Goal: Communication & Community: Answer question/provide support

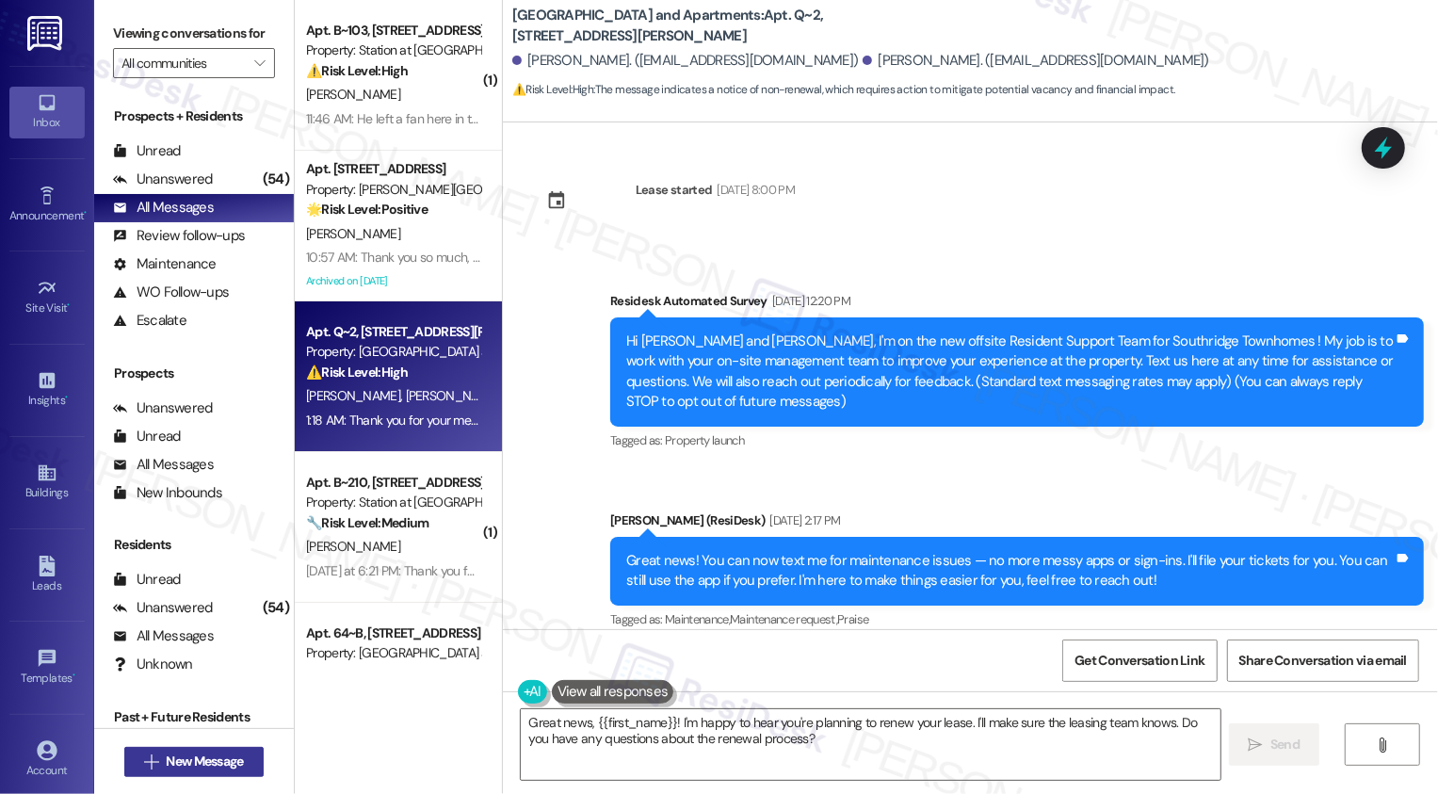
scroll to position [1700, 0]
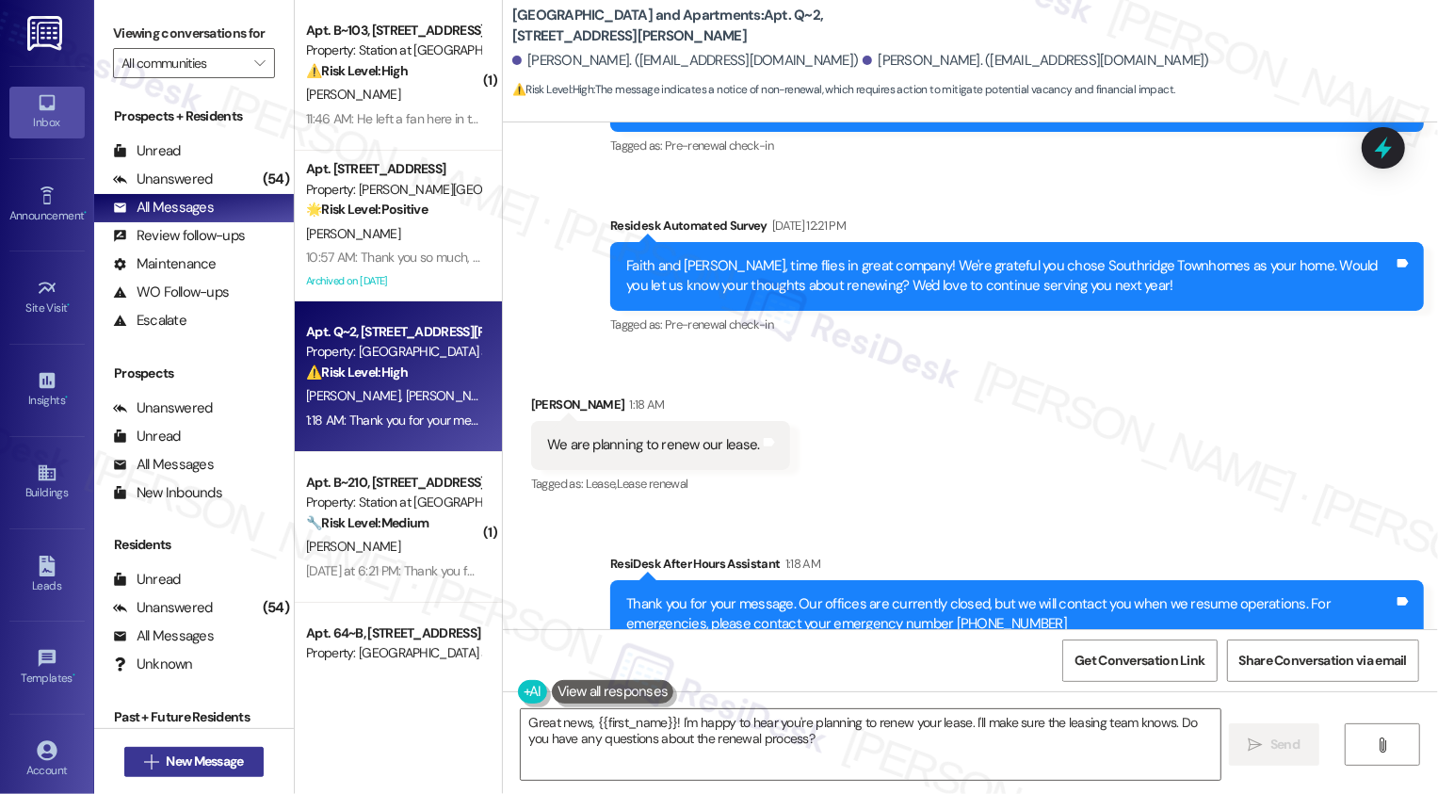
click at [222, 763] on span "New Message" at bounding box center [204, 762] width 77 height 20
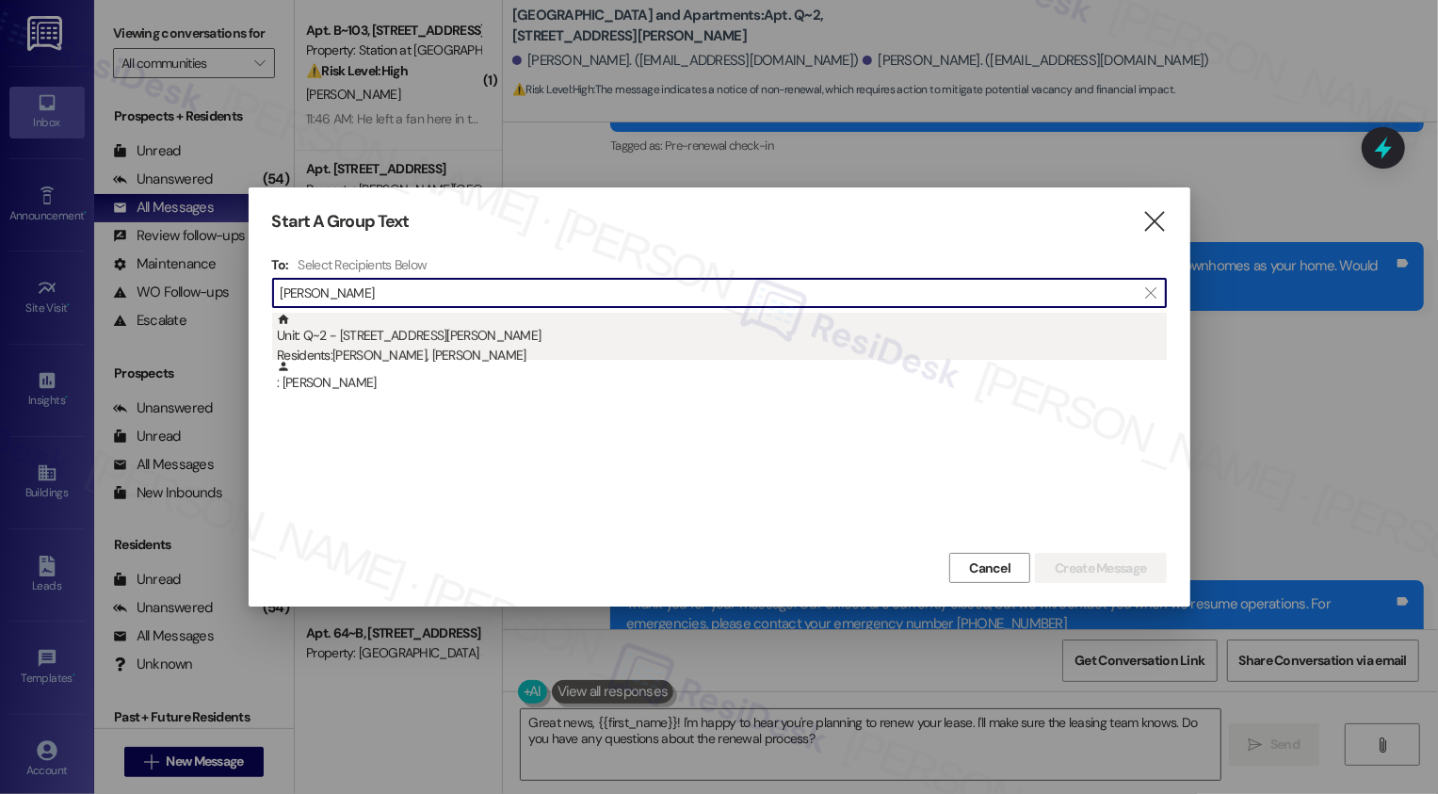
type input "[PERSON_NAME]"
click at [420, 353] on div "Residents: [PERSON_NAME], [PERSON_NAME]" at bounding box center [722, 356] width 890 height 20
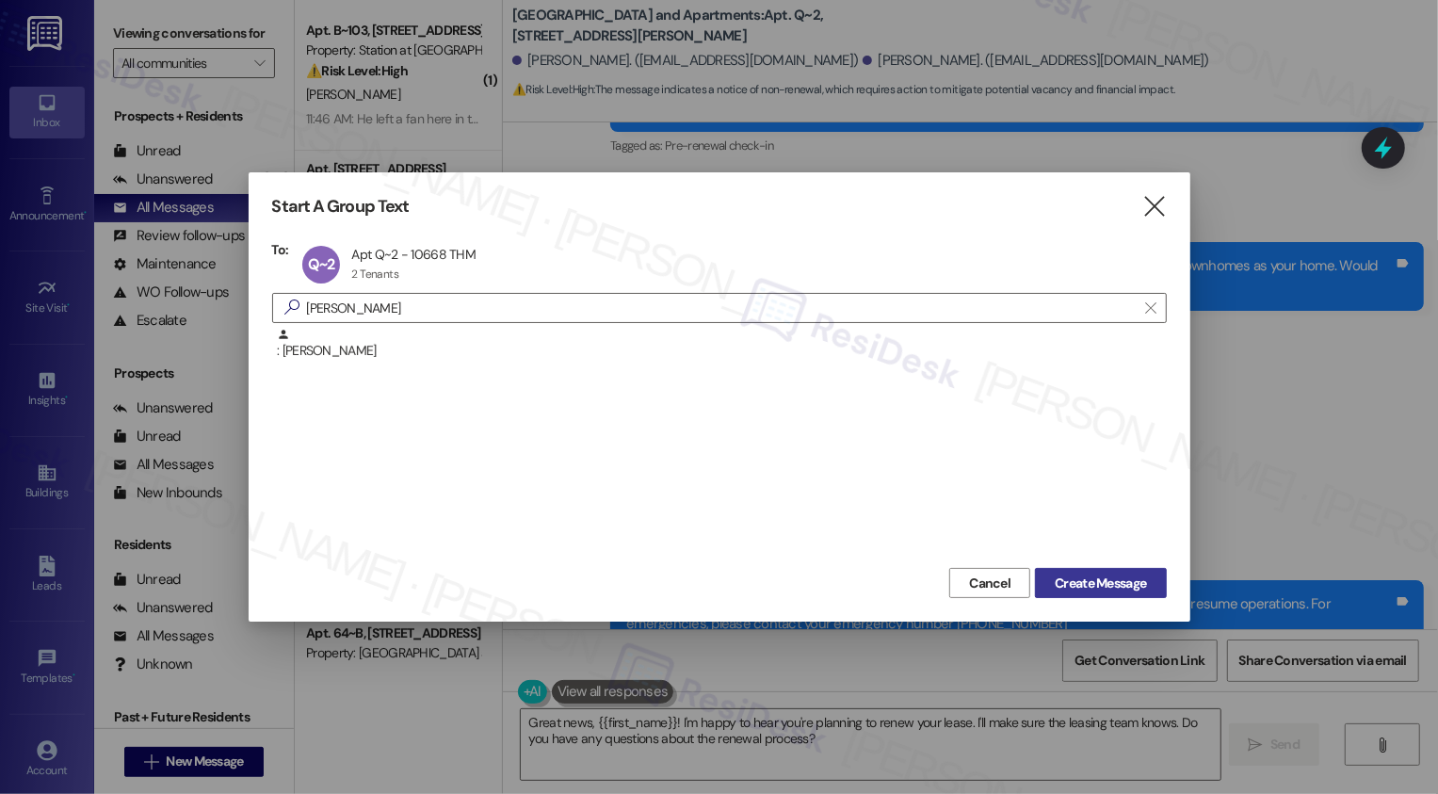
click at [1068, 583] on span "Create Message" at bounding box center [1100, 584] width 91 height 20
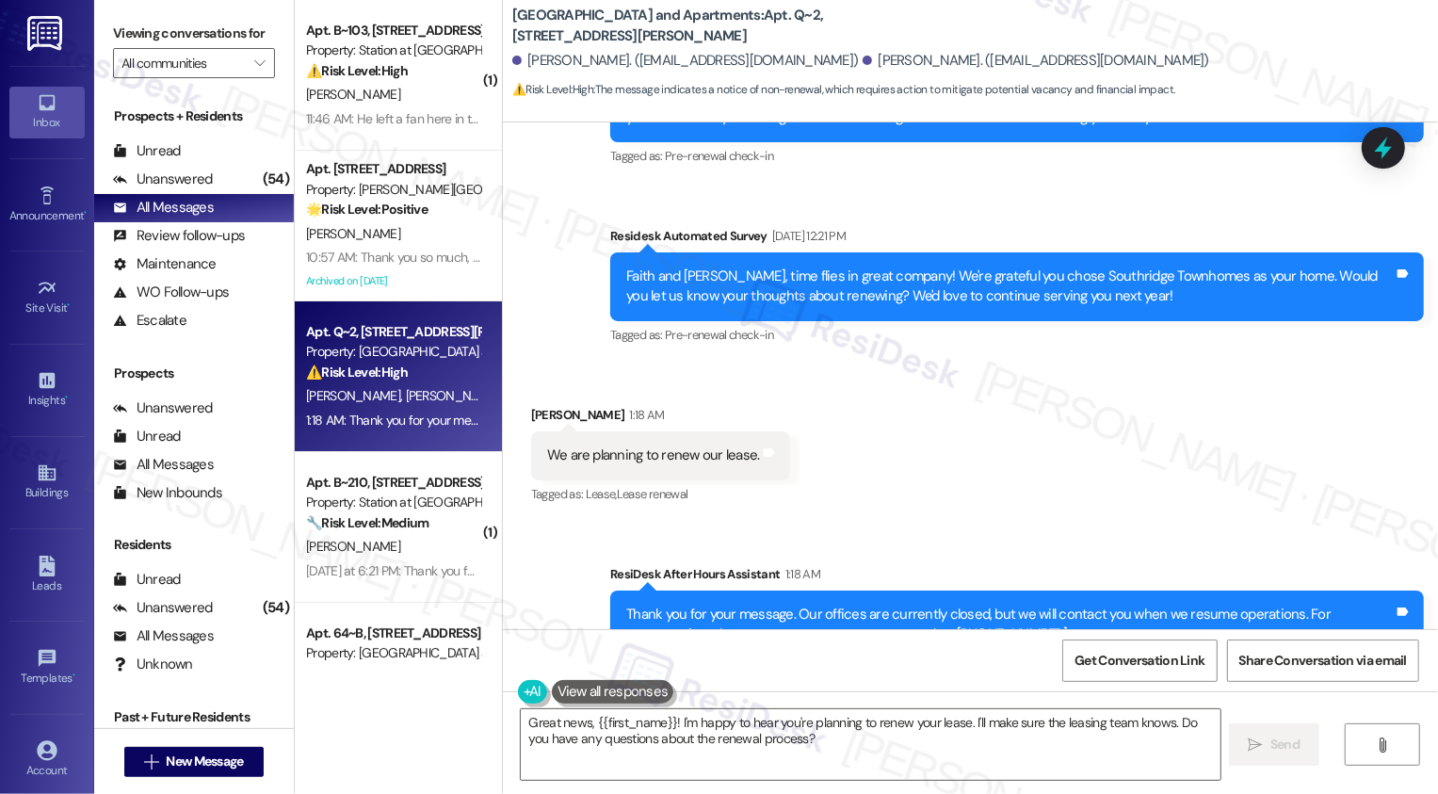
scroll to position [1874, 0]
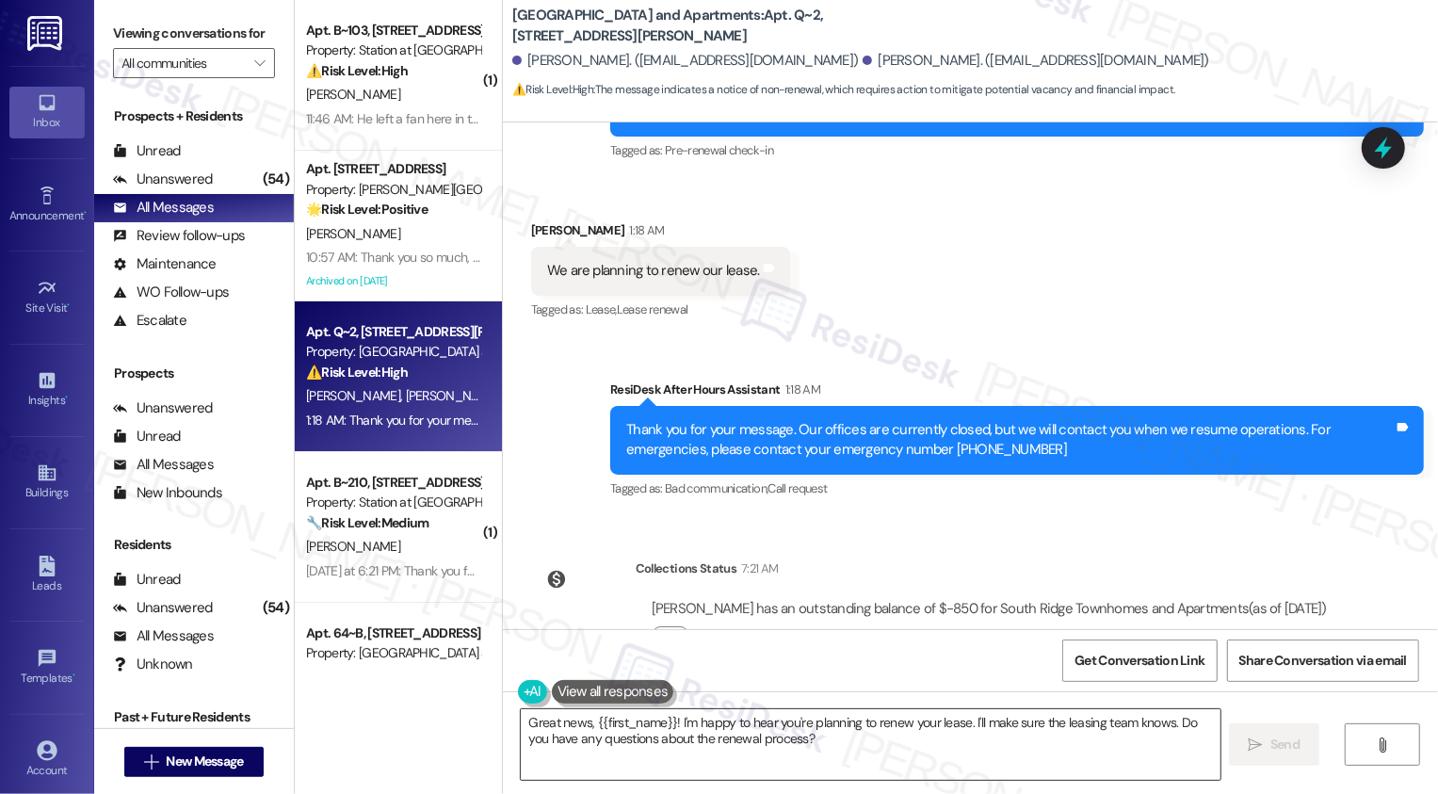
click at [616, 741] on textarea "Great news, {{first_name}}! I'm happy to hear you're planning to renew your lea…" at bounding box center [871, 744] width 700 height 71
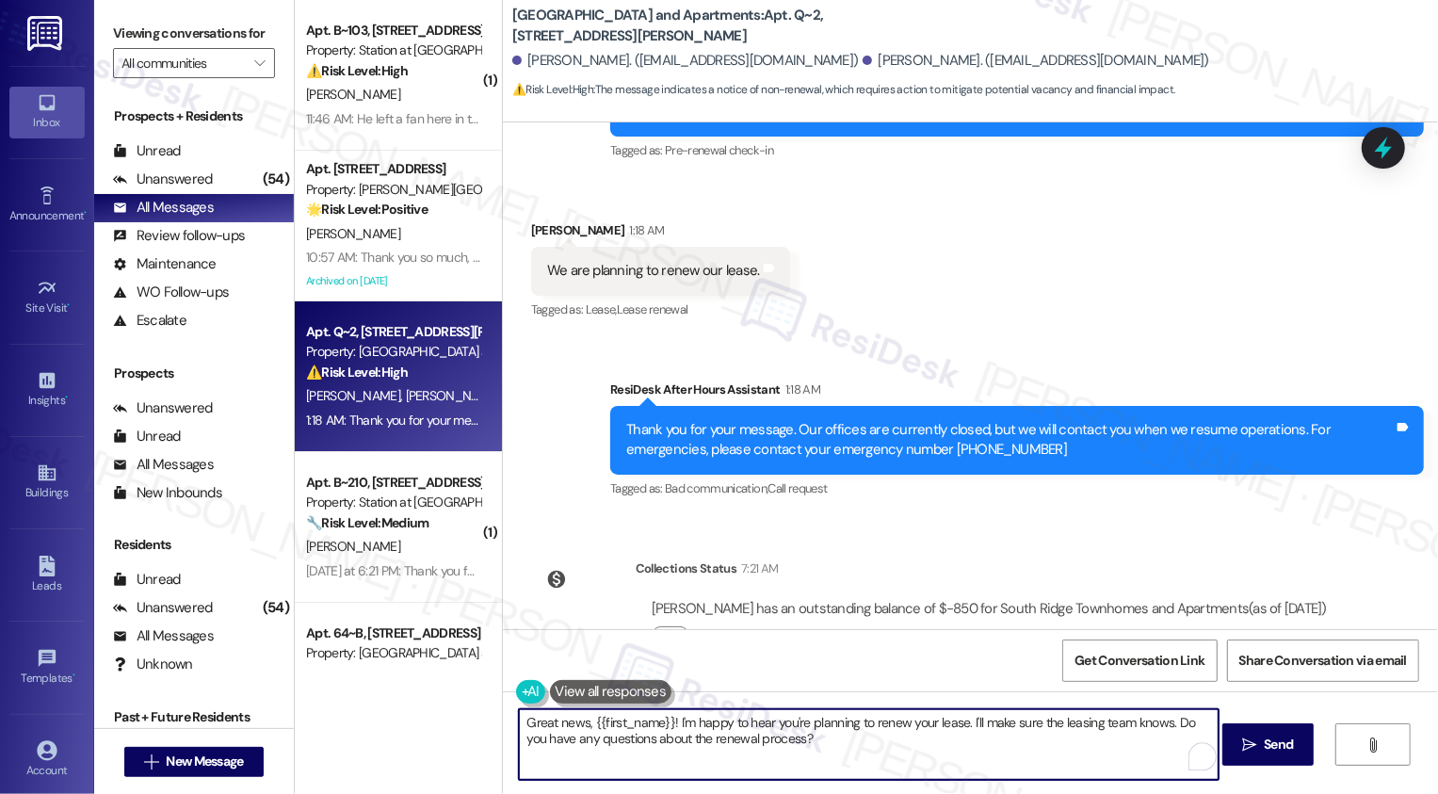
drag, startPoint x: 660, startPoint y: 721, endPoint x: 455, endPoint y: 713, distance: 205.5
click at [456, 716] on div "( 1 ) Apt. B~103, [STREET_ADDRESS] Property: Station at [GEOGRAPHIC_DATA][PERSO…" at bounding box center [866, 397] width 1143 height 794
click at [882, 743] on textarea "Thanks for letting me know, [PERSON_NAME]! I'm happy to hear you're planning to…" at bounding box center [869, 744] width 700 height 71
drag, startPoint x: 988, startPoint y: 719, endPoint x: 1013, endPoint y: 776, distance: 62.8
click at [1013, 775] on textarea "Thanks for letting me know, [PERSON_NAME]! I'm happy to hear you're planning to…" at bounding box center [869, 744] width 700 height 71
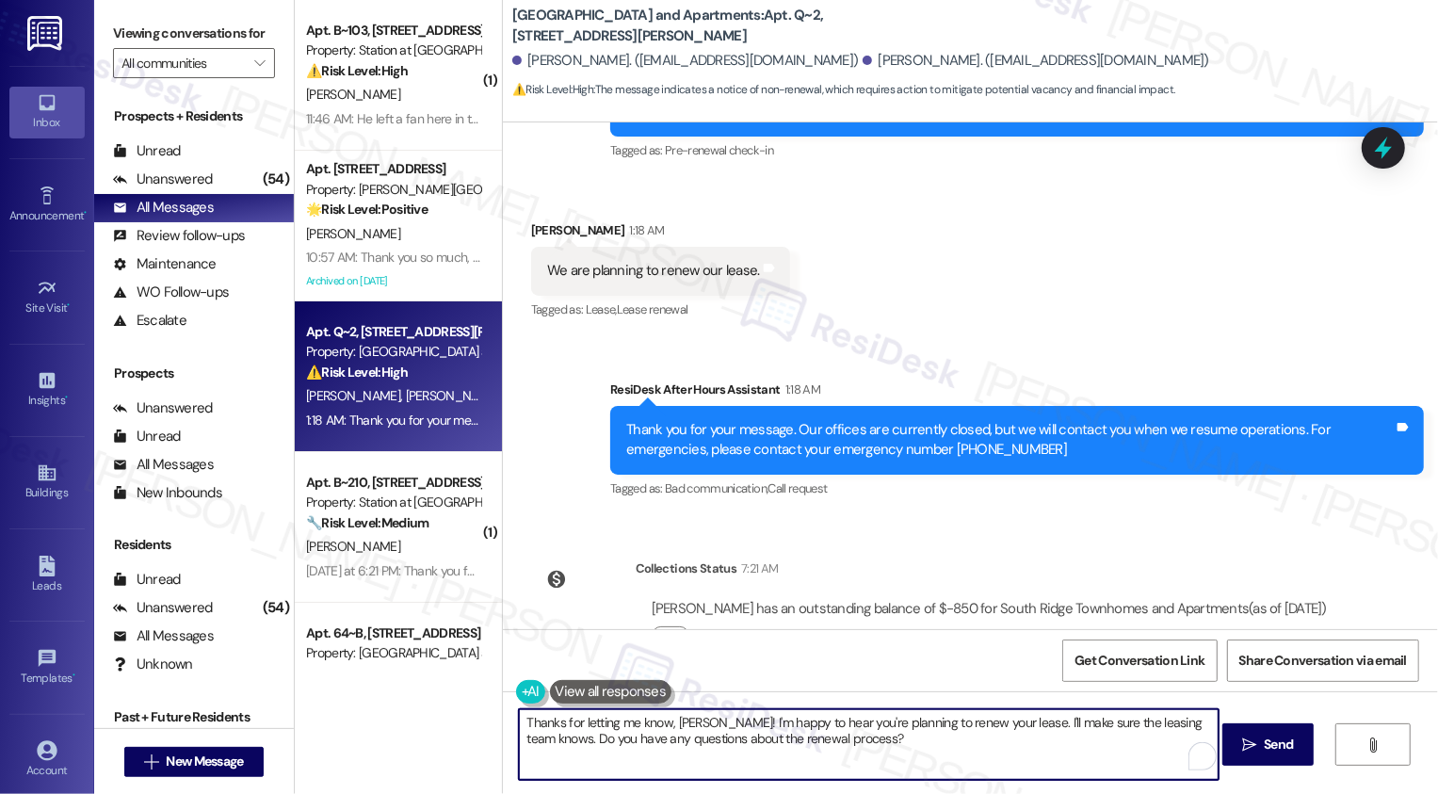
click at [981, 742] on textarea "Thanks for letting me know, [PERSON_NAME]! I'm happy to hear you're planning to…" at bounding box center [869, 744] width 700 height 71
drag, startPoint x: 990, startPoint y: 720, endPoint x: 1011, endPoint y: 769, distance: 54.0
click at [1011, 770] on textarea "Thanks for letting me know, [PERSON_NAME]! I'm happy to hear you're planning to…" at bounding box center [869, 744] width 700 height 71
type textarea "Thanks for letting me know, [PERSON_NAME]! I'm happy to hear you're planning to…"
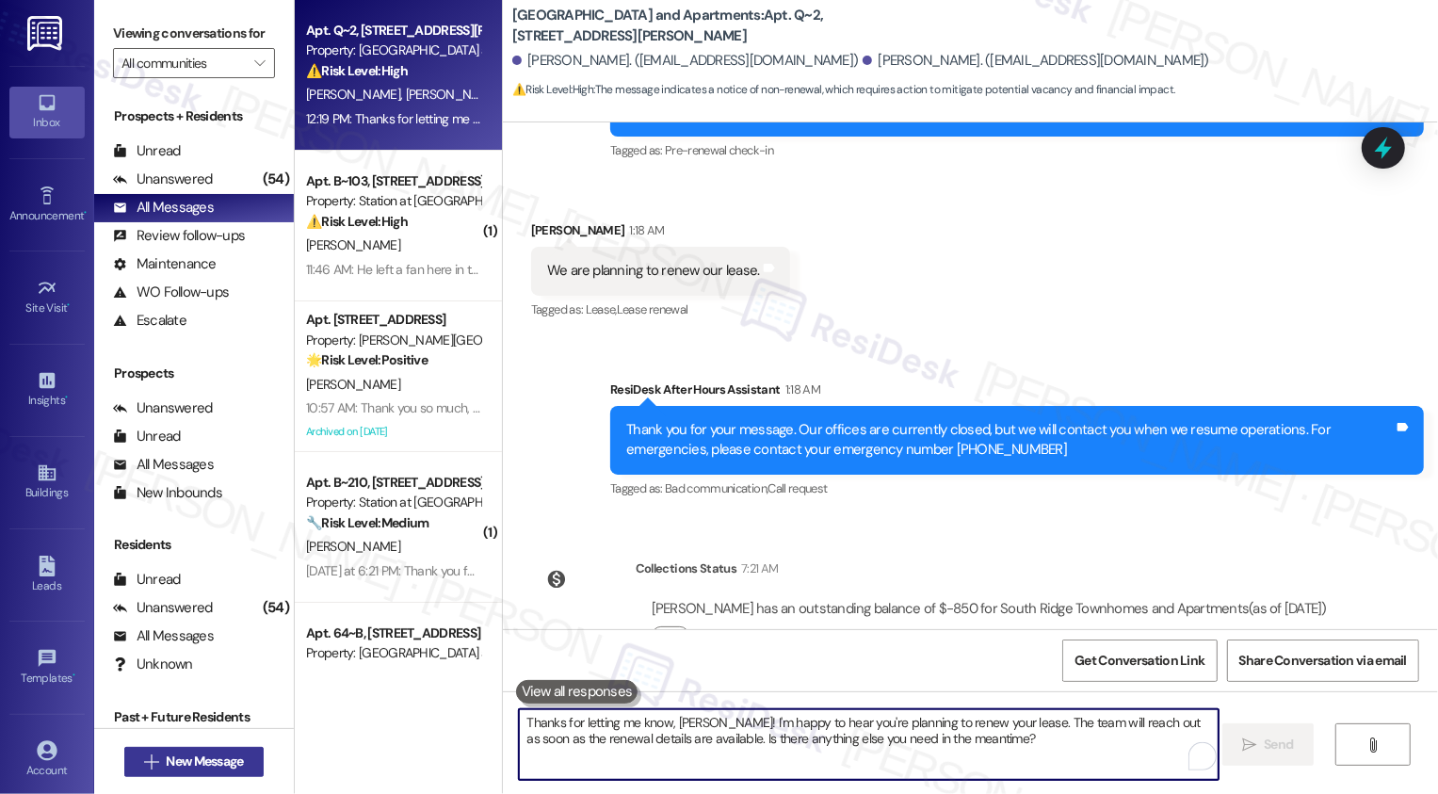
click at [200, 755] on span "New Message" at bounding box center [204, 762] width 77 height 20
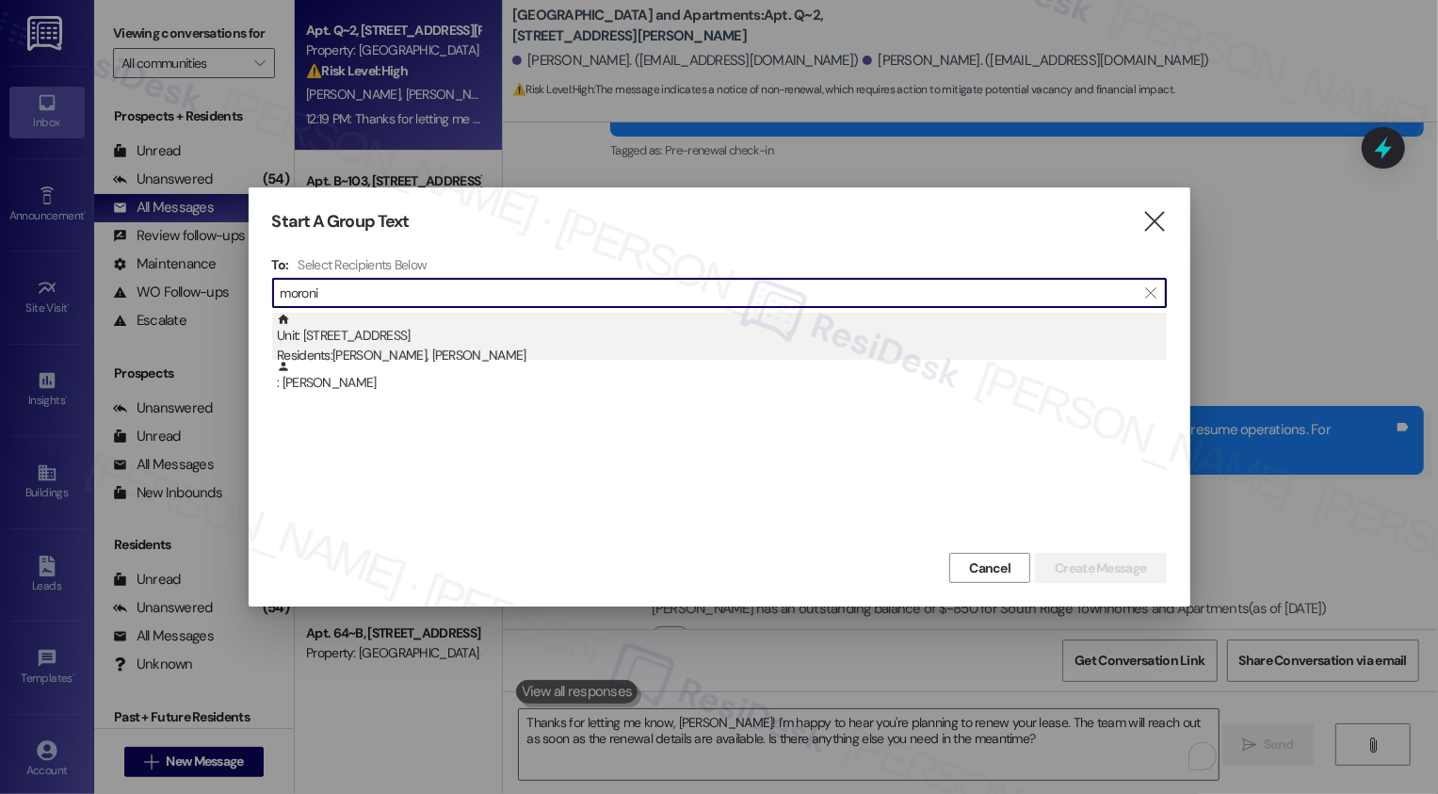
type input "moroni"
click at [463, 349] on div "Residents: [PERSON_NAME], [PERSON_NAME]" at bounding box center [722, 356] width 890 height 20
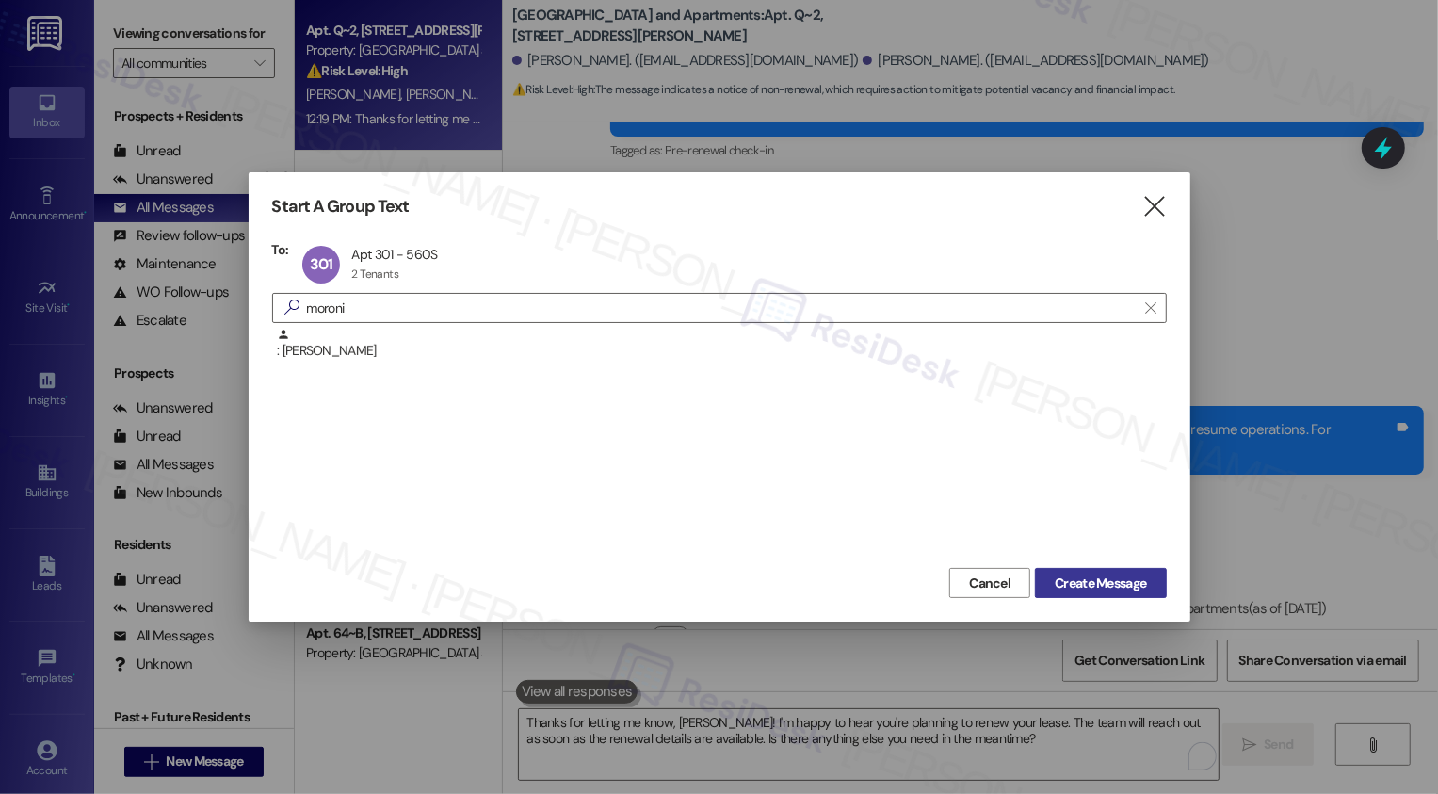
click at [1101, 581] on span "Create Message" at bounding box center [1100, 584] width 91 height 20
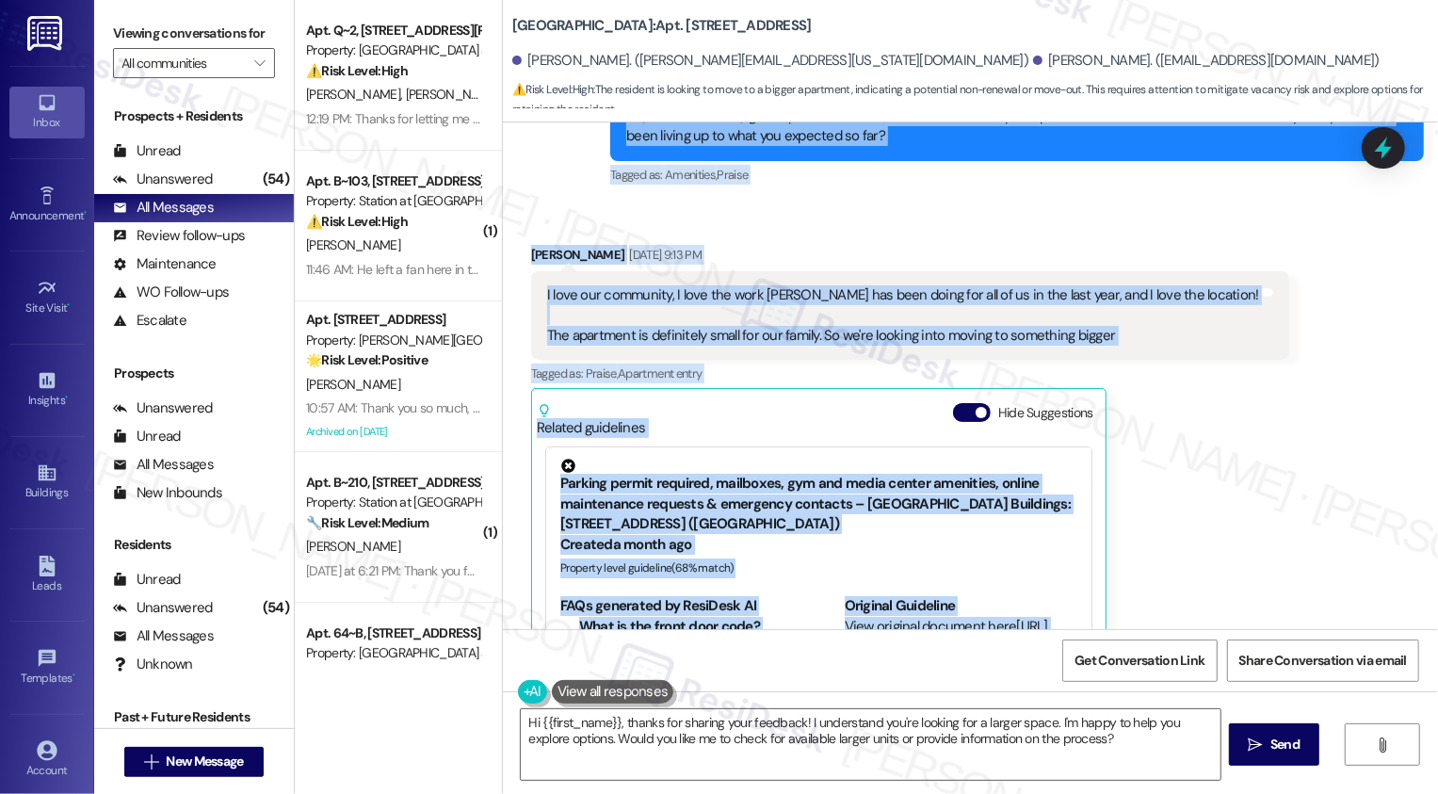
scroll to position [1230, 0]
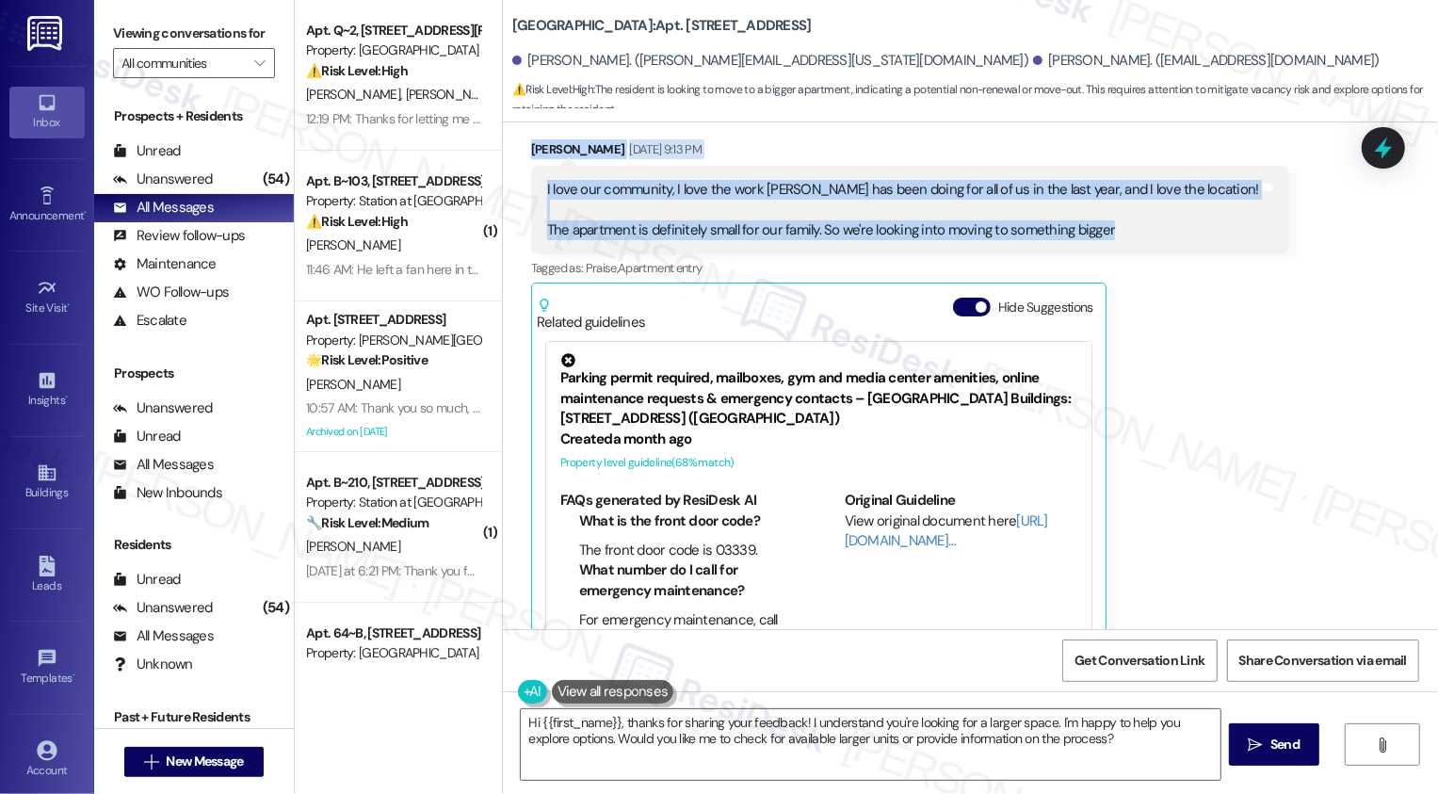
drag, startPoint x: 623, startPoint y: 292, endPoint x: 1104, endPoint y: 200, distance: 490.0
click at [1104, 200] on div "Lease started [DATE] 7:00 PM Survey, sent via SMS Residesk Automated Survey [DA…" at bounding box center [970, 375] width 935 height 507
copy div "Loremips Dolorsita Consec Adi 85, 6434 el 65:21 SE Do eiusm Tempor inc Utlab! E…"
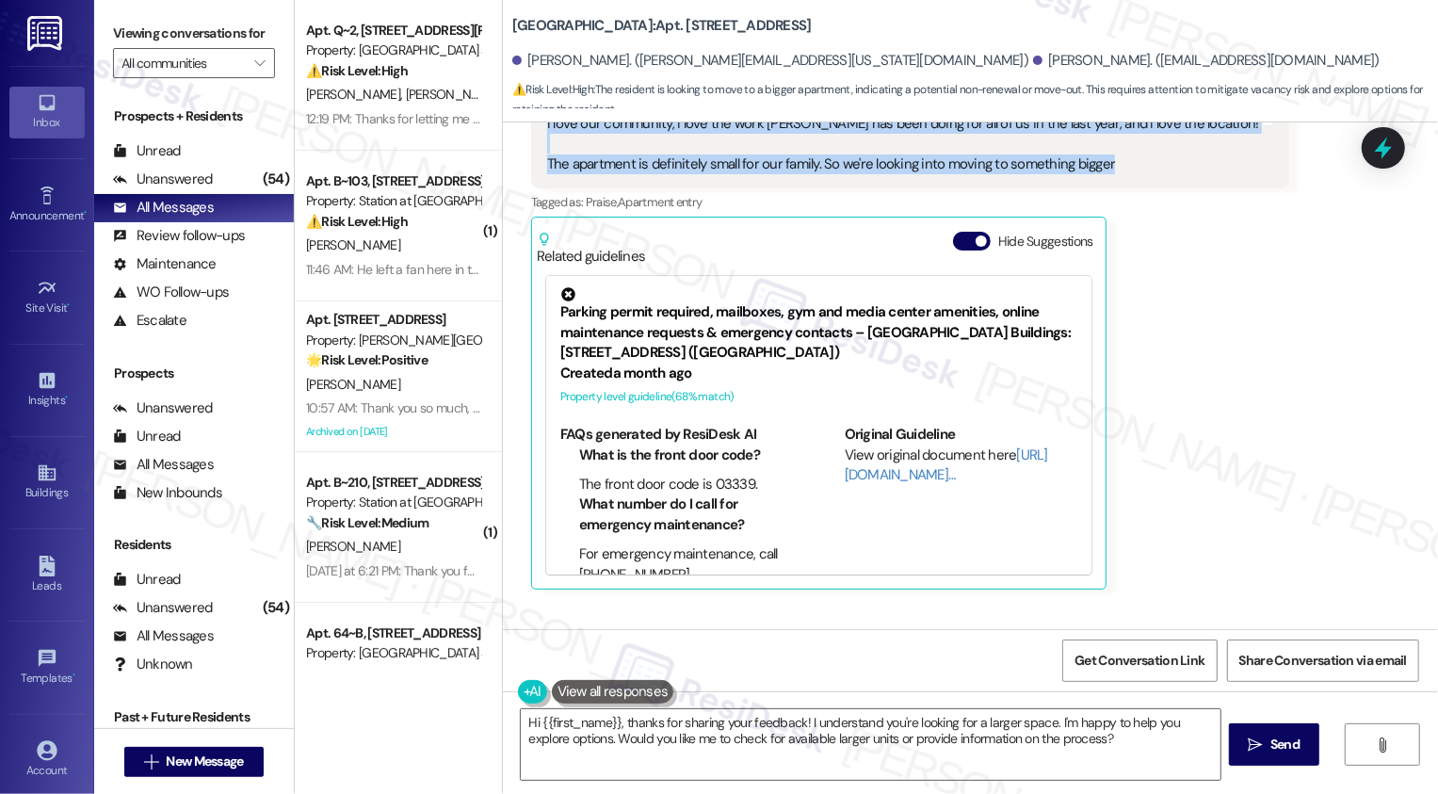
scroll to position [1107, 0]
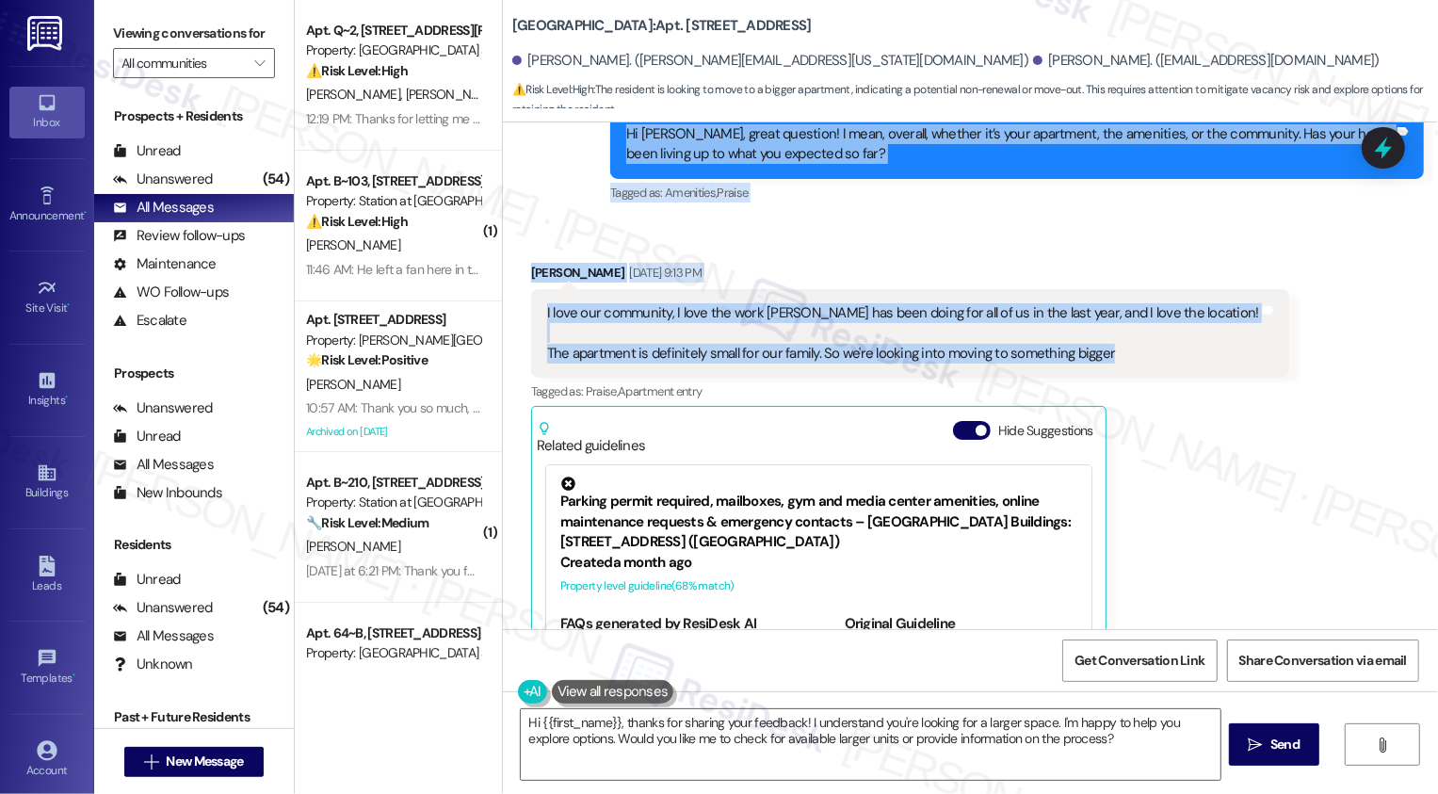
click at [731, 303] on div "I love our community, I love the work [PERSON_NAME] has been doing for all of u…" at bounding box center [903, 333] width 712 height 60
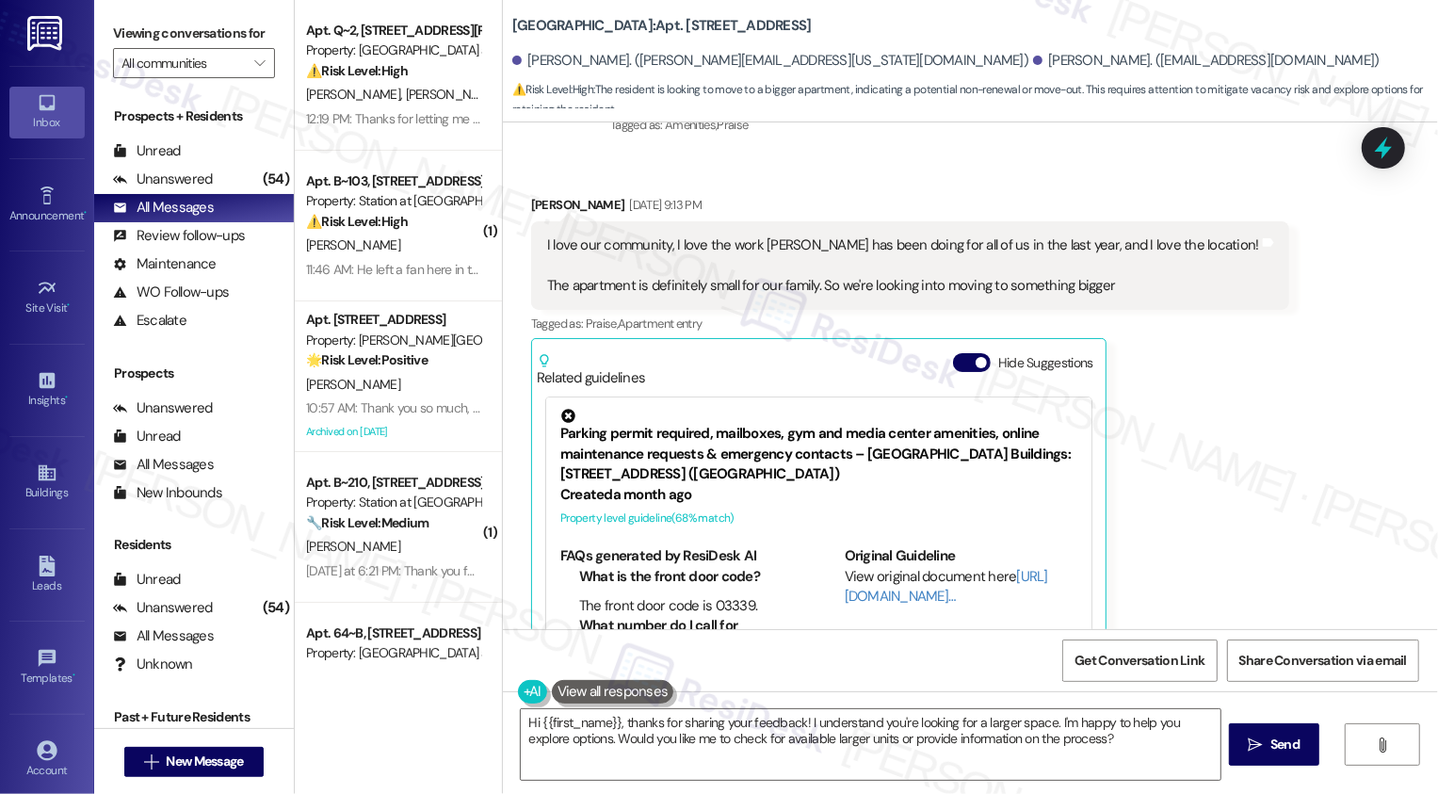
scroll to position [1152, 0]
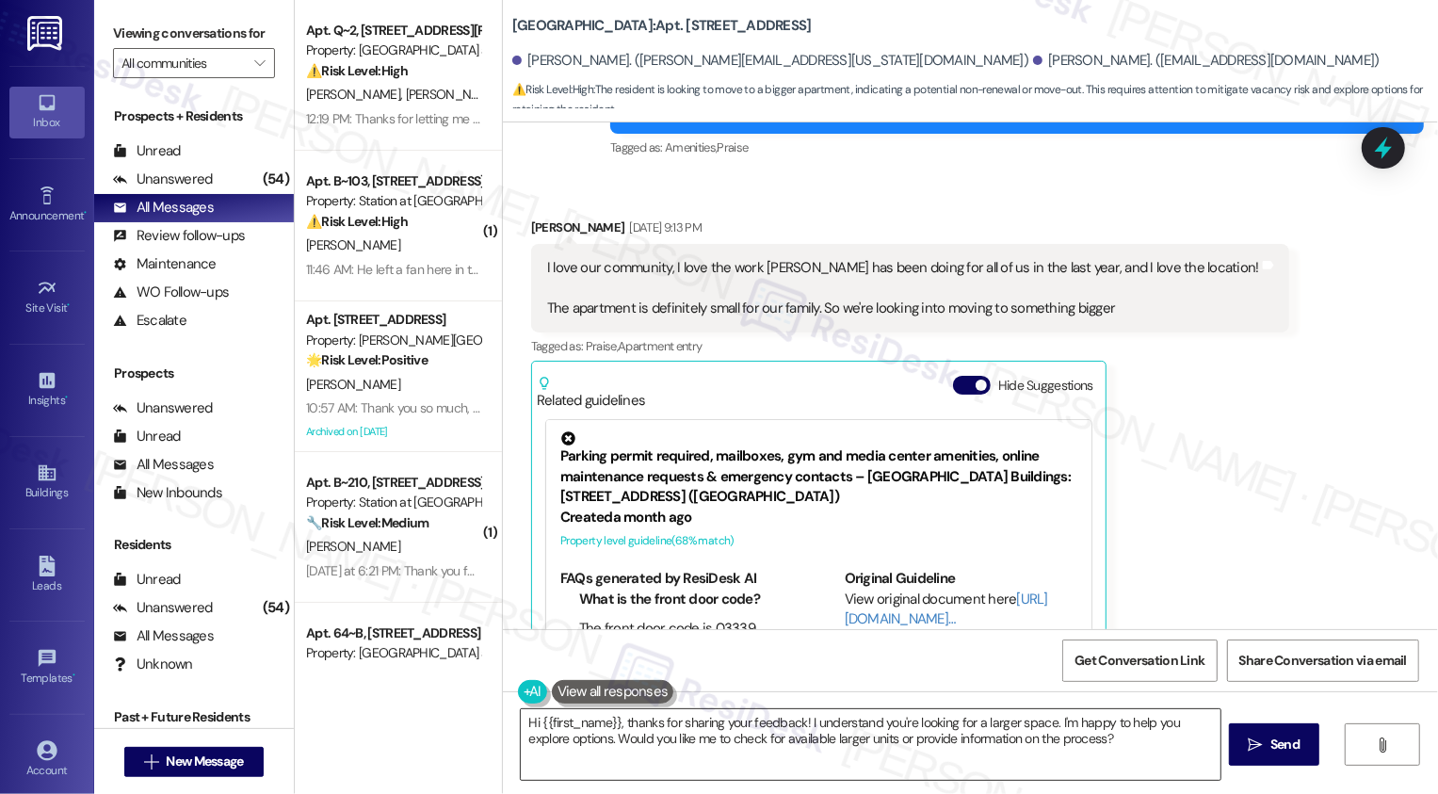
click at [620, 736] on textarea "Hi {{first_name}}, thanks for sharing your feedback! I understand you're lookin…" at bounding box center [871, 744] width 700 height 71
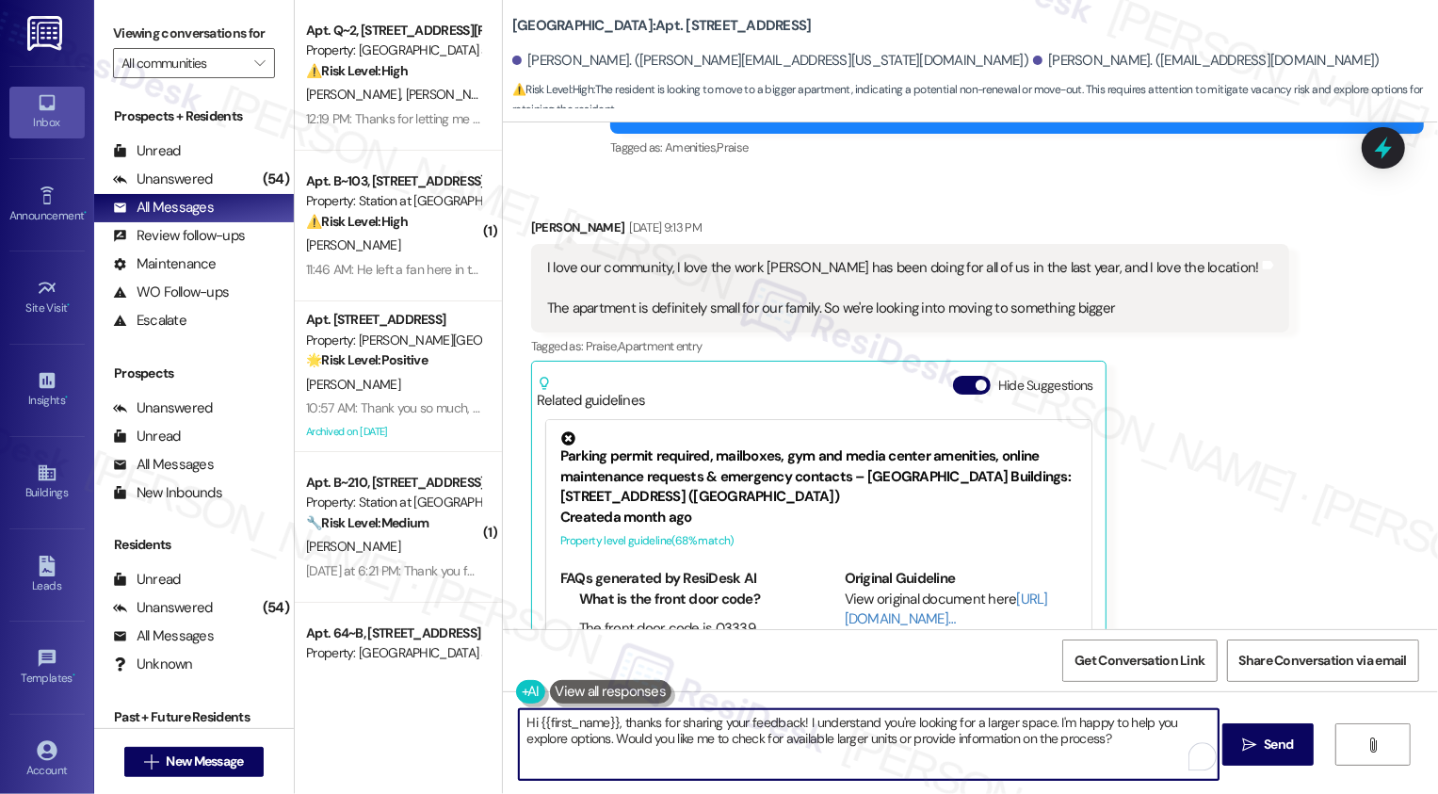
paste textarea "thank you so much for sharing that! I’m glad to hear you’re enjoying the commun…"
click at [851, 756] on textarea "Thank you so much for sharing that! I’m glad to hear you’re enjoying the commun…" at bounding box center [869, 744] width 700 height 71
click at [924, 744] on textarea "Thank you so much for sharing that! I’m glad to hear you’re enjoying the commun…" at bounding box center [869, 744] width 700 height 71
click at [1143, 721] on textarea "Thank you so much for sharing that! I’m glad to hear you’re enjoying the commun…" at bounding box center [869, 744] width 700 height 71
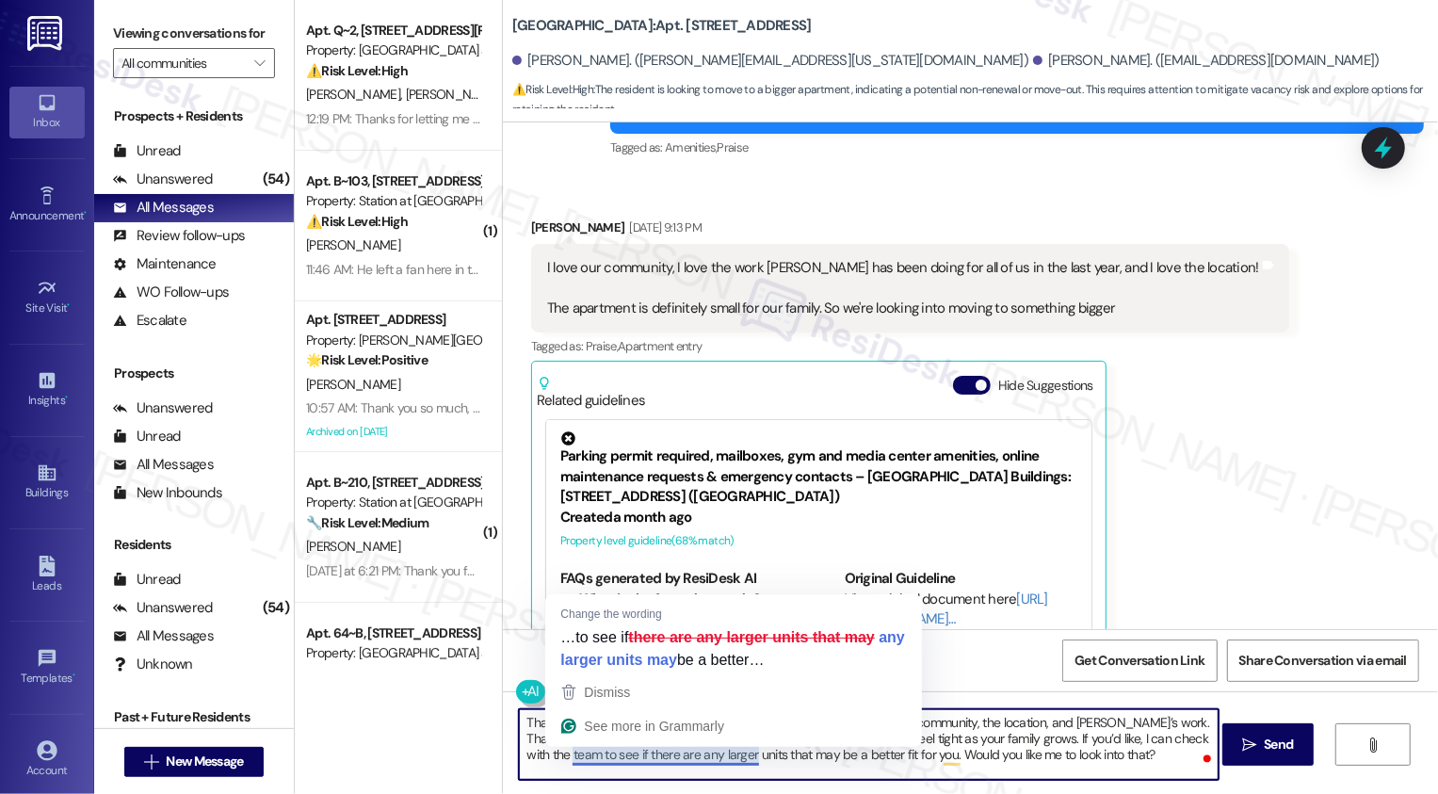
click at [605, 758] on textarea "Thank you so much for sharing that! I’m glad to hear you’re enjoying the commun…" at bounding box center [869, 744] width 700 height 71
click at [835, 762] on textarea "Thank you so much for sharing that! I’m glad to hear you’re enjoying the commun…" at bounding box center [869, 744] width 700 height 71
click at [590, 741] on button "See more in Grammarly" at bounding box center [733, 726] width 369 height 34
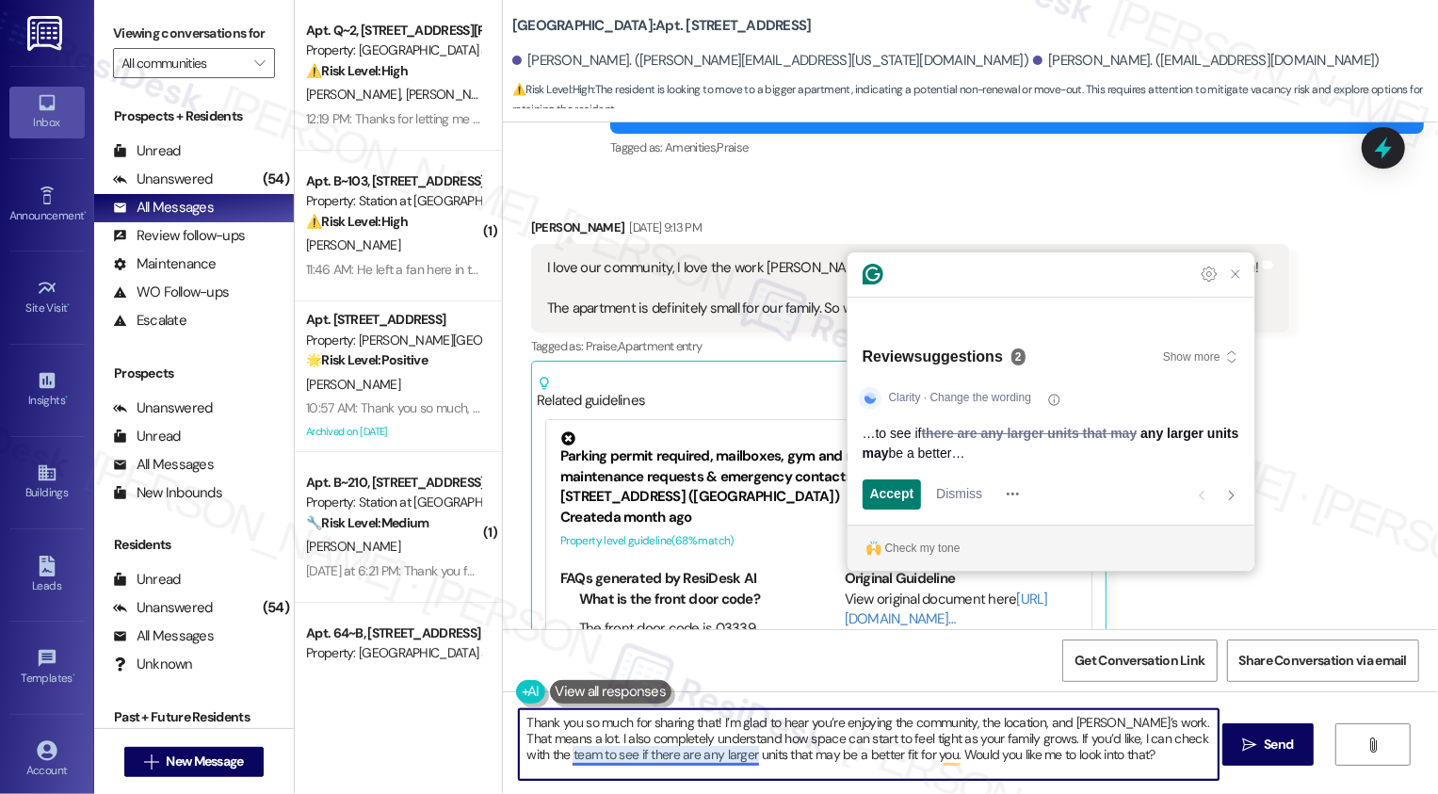
click at [599, 738] on textarea "Thank you so much for sharing that! I’m glad to hear you’re enjoying the commun…" at bounding box center [869, 744] width 700 height 71
click at [647, 741] on textarea "Thank you so much for sharing that! I’m glad to hear you’re enjoying the commun…" at bounding box center [869, 744] width 700 height 71
click at [823, 739] on textarea "Thank you so much for sharing that! I’m glad to hear you’re enjoying the commun…" at bounding box center [869, 744] width 700 height 71
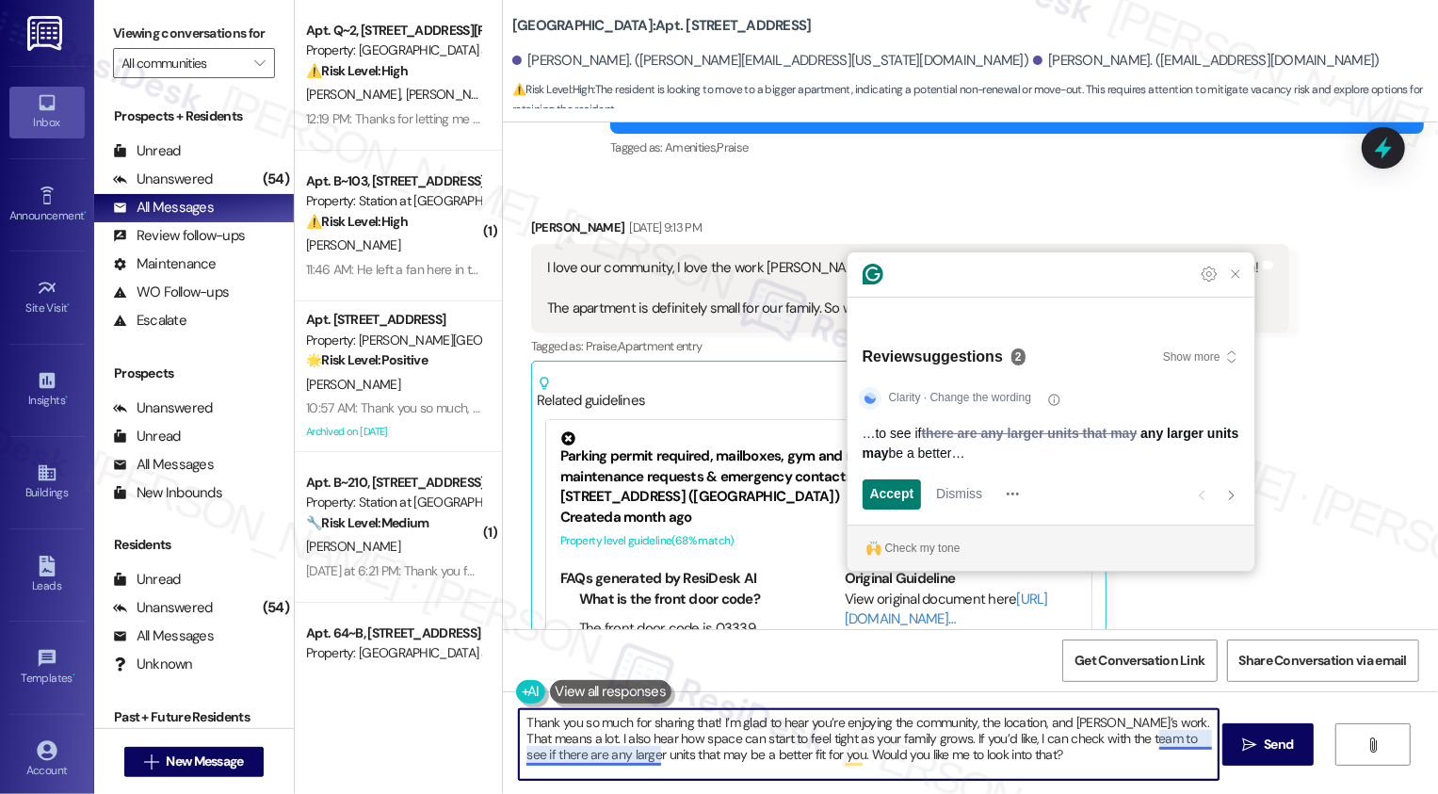
click at [892, 742] on textarea "Thank you so much for sharing that! I’m glad to hear you’re enjoying the commun…" at bounding box center [869, 744] width 700 height 71
drag, startPoint x: 894, startPoint y: 736, endPoint x: 1039, endPoint y: 792, distance: 155.7
click at [1039, 793] on div "Thank you so much for sharing that! I’m glad to hear you’re enjoying the commun…" at bounding box center [970, 761] width 935 height 141
click at [1039, 792] on div "Thank you so much for sharing that! I’m glad to hear you’re enjoying the commun…" at bounding box center [970, 761] width 935 height 141
click at [912, 748] on textarea "Thank you so much for sharing that! I’m glad to hear you’re enjoying the commun…" at bounding box center [869, 744] width 700 height 71
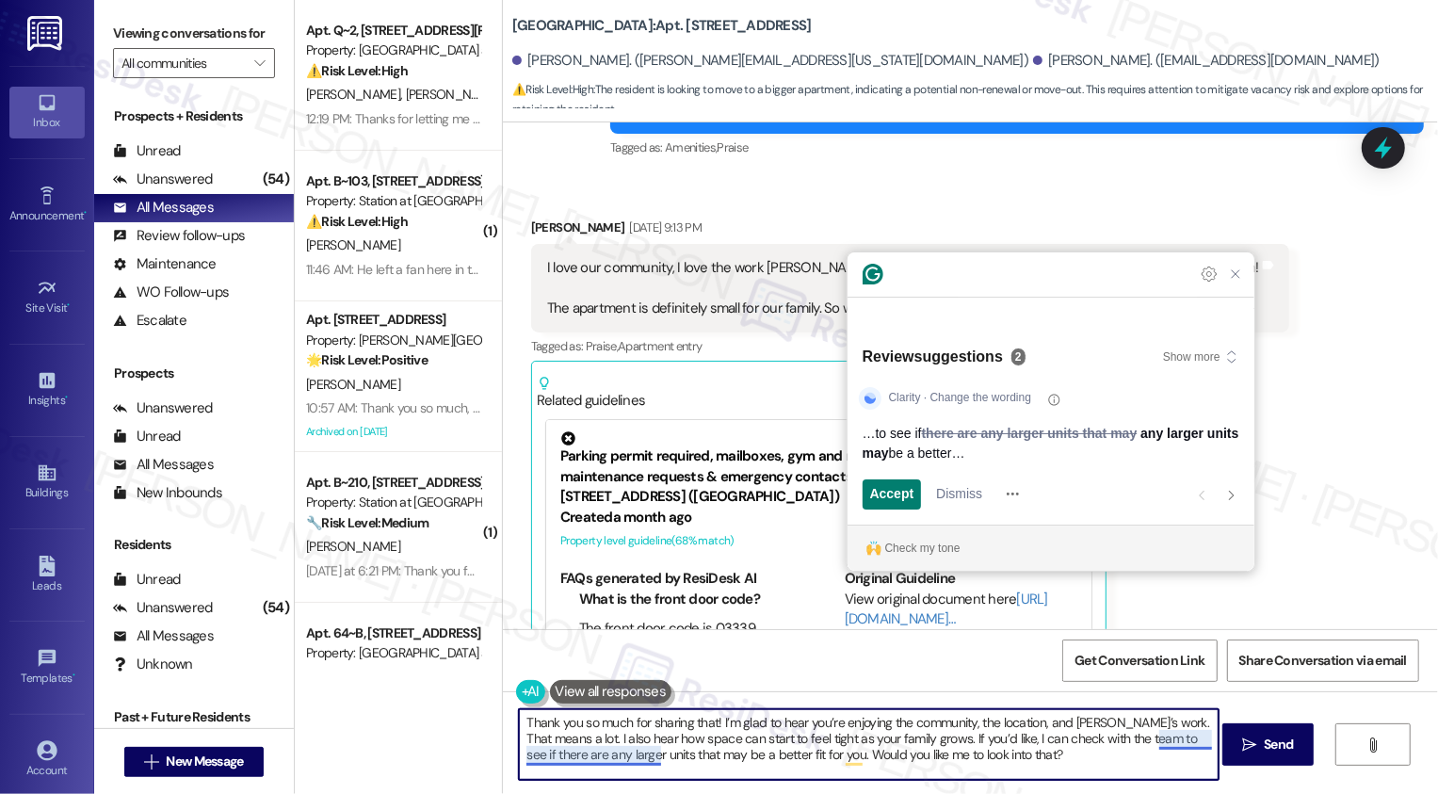
click at [891, 739] on textarea "Thank you so much for sharing that! I’m glad to hear you’re enjoying the commun…" at bounding box center [869, 744] width 700 height 71
drag, startPoint x: 897, startPoint y: 736, endPoint x: 1043, endPoint y: 780, distance: 152.3
click at [1043, 780] on div "Thank you so much for sharing that! I’m glad to hear you’re enjoying the commun…" at bounding box center [869, 744] width 702 height 73
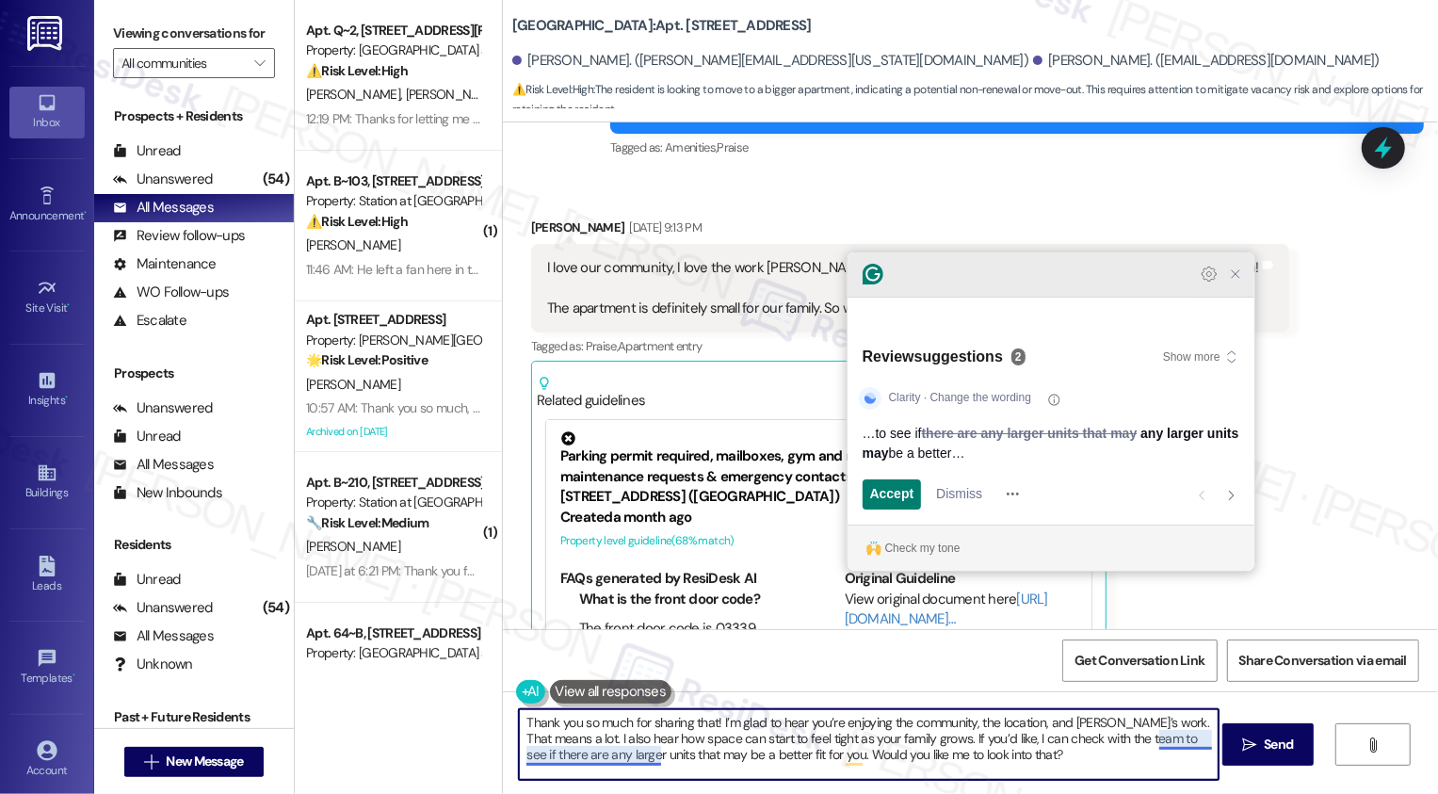
click at [1233, 282] on icon "Close Grammarly Assistant" at bounding box center [1235, 274] width 15 height 15
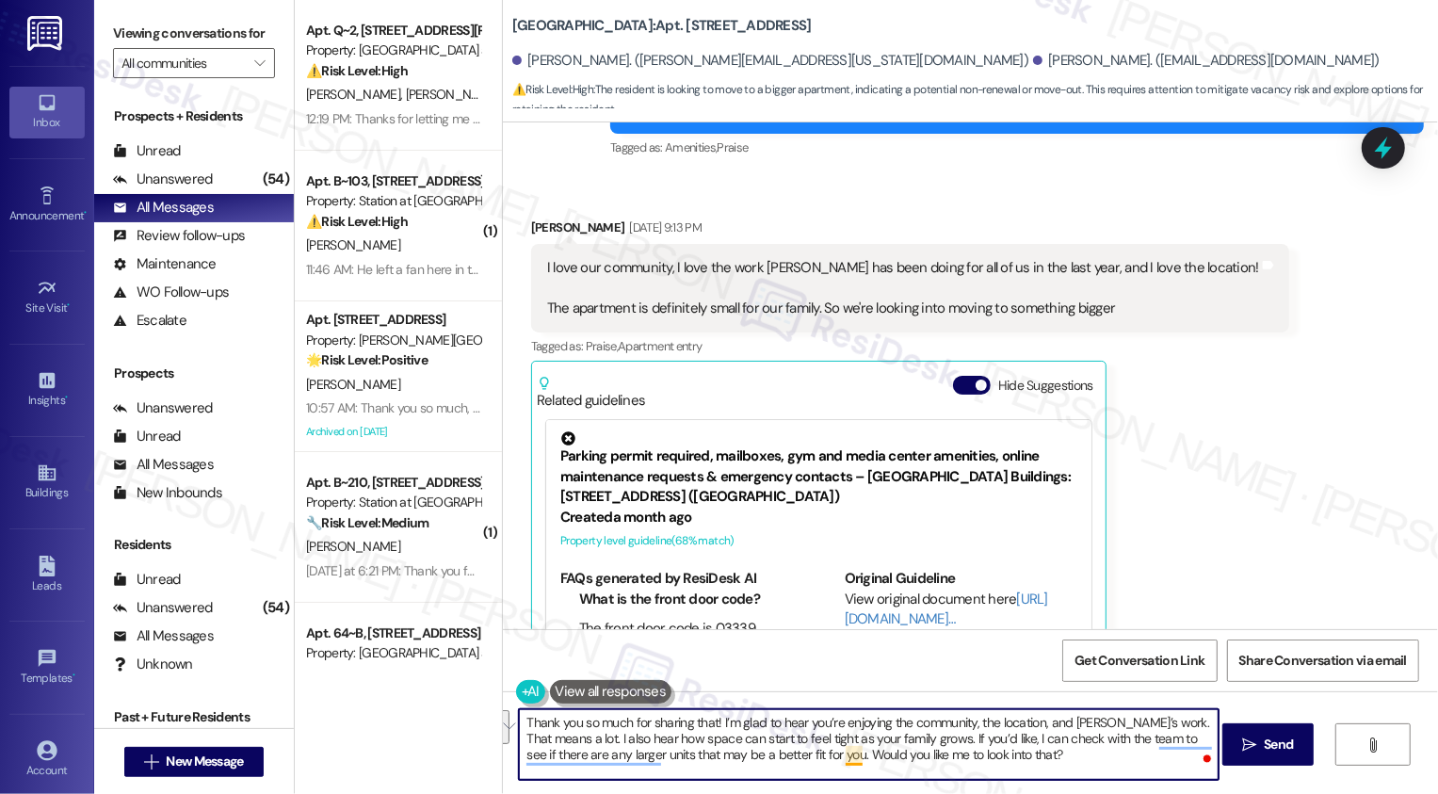
click at [834, 755] on textarea "Thank you so much for sharing that! I’m glad to hear you’re enjoying the commun…" at bounding box center [869, 744] width 700 height 71
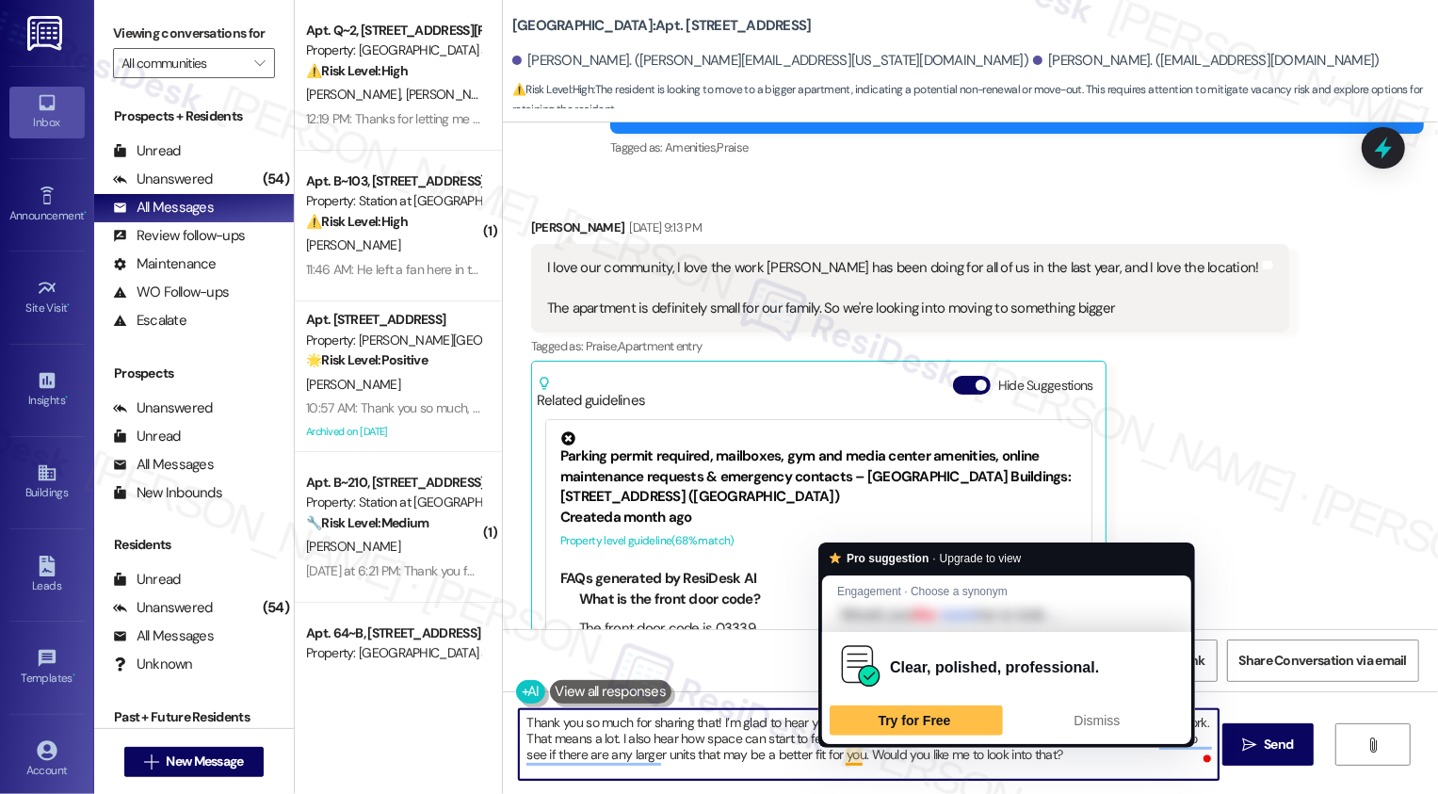
click at [903, 756] on textarea "Thank you so much for sharing that! I’m glad to hear you’re enjoying the commun…" at bounding box center [869, 744] width 700 height 71
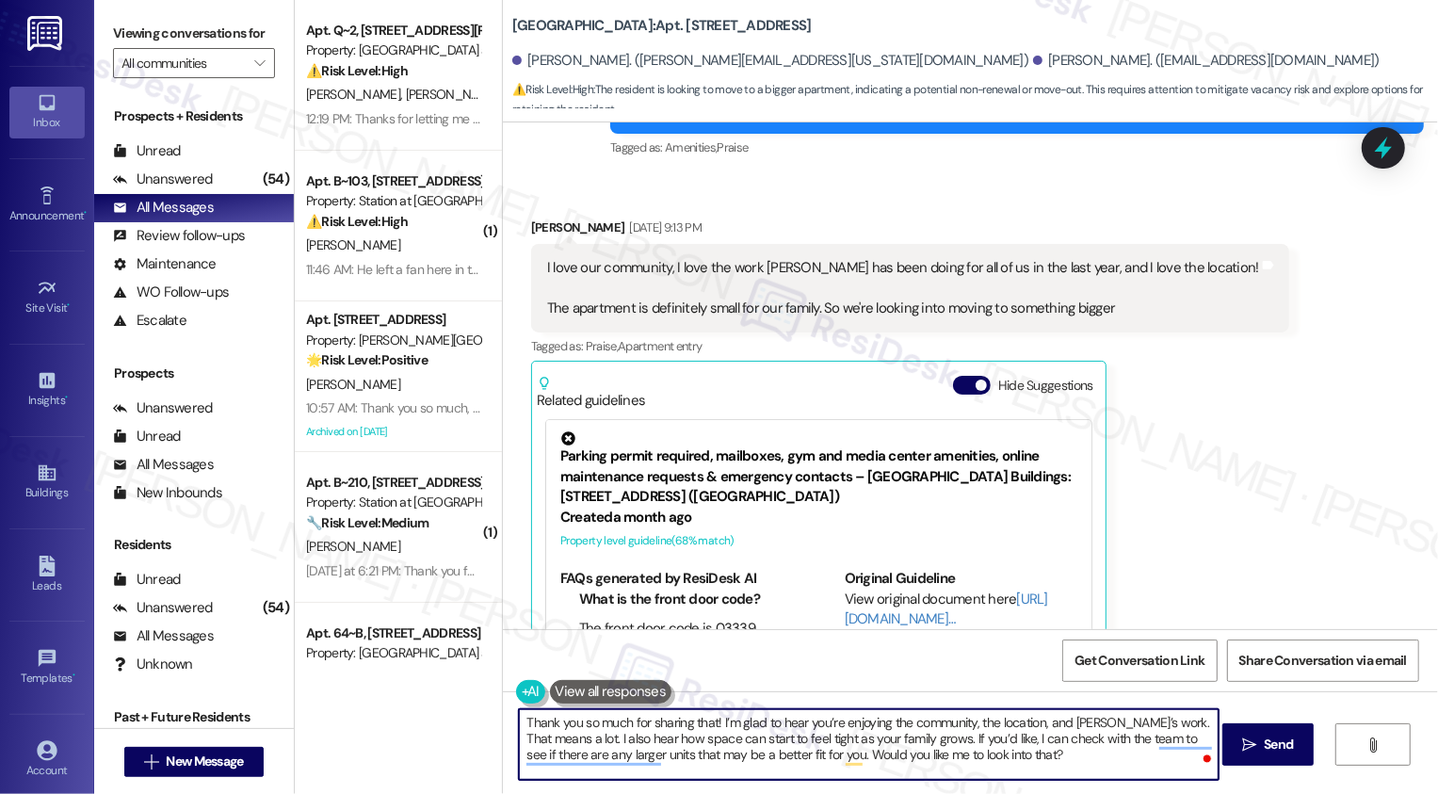
drag, startPoint x: 899, startPoint y: 740, endPoint x: 1075, endPoint y: 793, distance: 183.8
click at [1075, 793] on div "Thank you so much for sharing that! I’m glad to hear you’re enjoying the commun…" at bounding box center [970, 761] width 935 height 141
click at [819, 755] on textarea "Thank you so much for sharing that! I’m glad to hear you’re enjoying the commun…" at bounding box center [869, 744] width 700 height 71
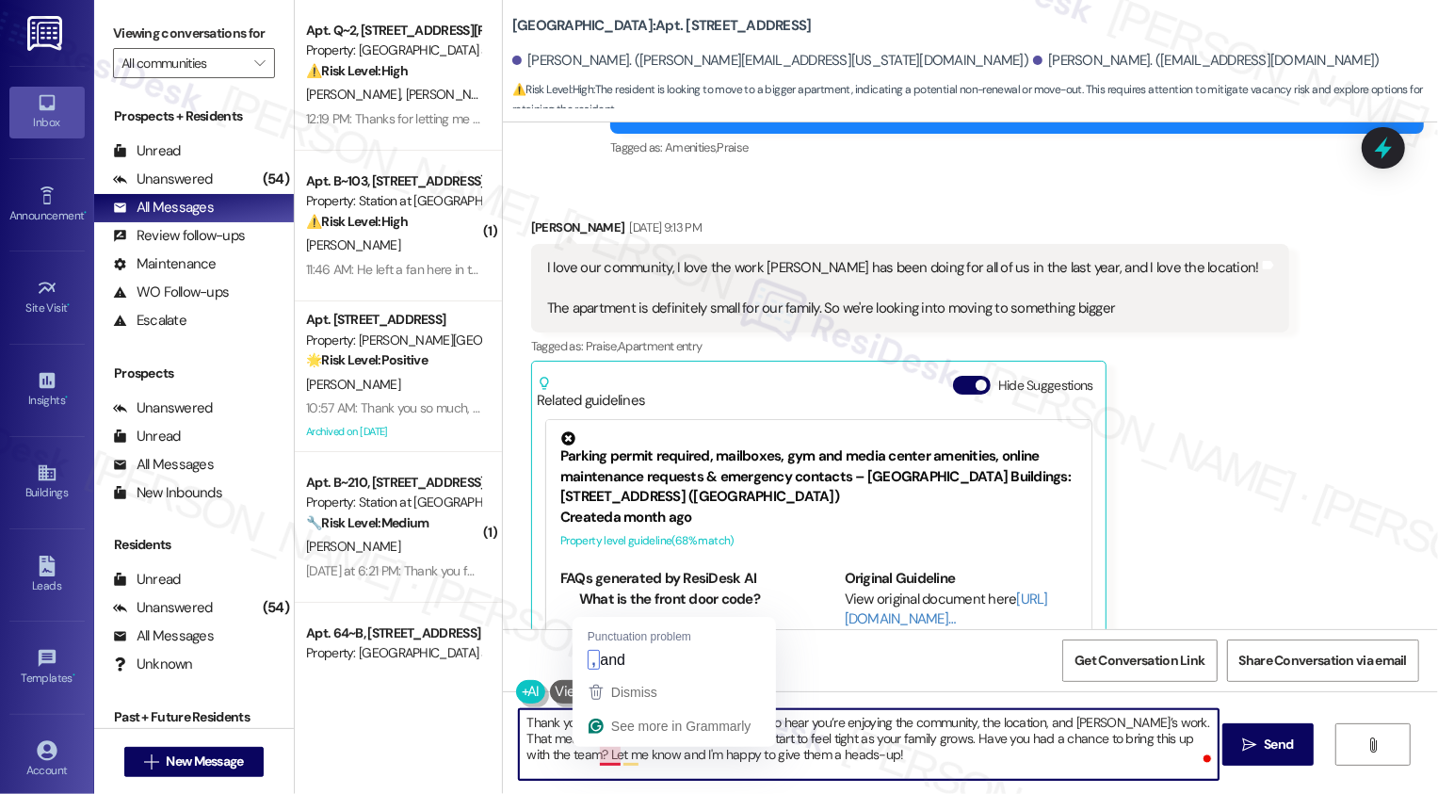
click at [593, 757] on textarea "Thank you so much for sharing that! I’m glad to hear you’re enjoying the commun…" at bounding box center [869, 744] width 700 height 71
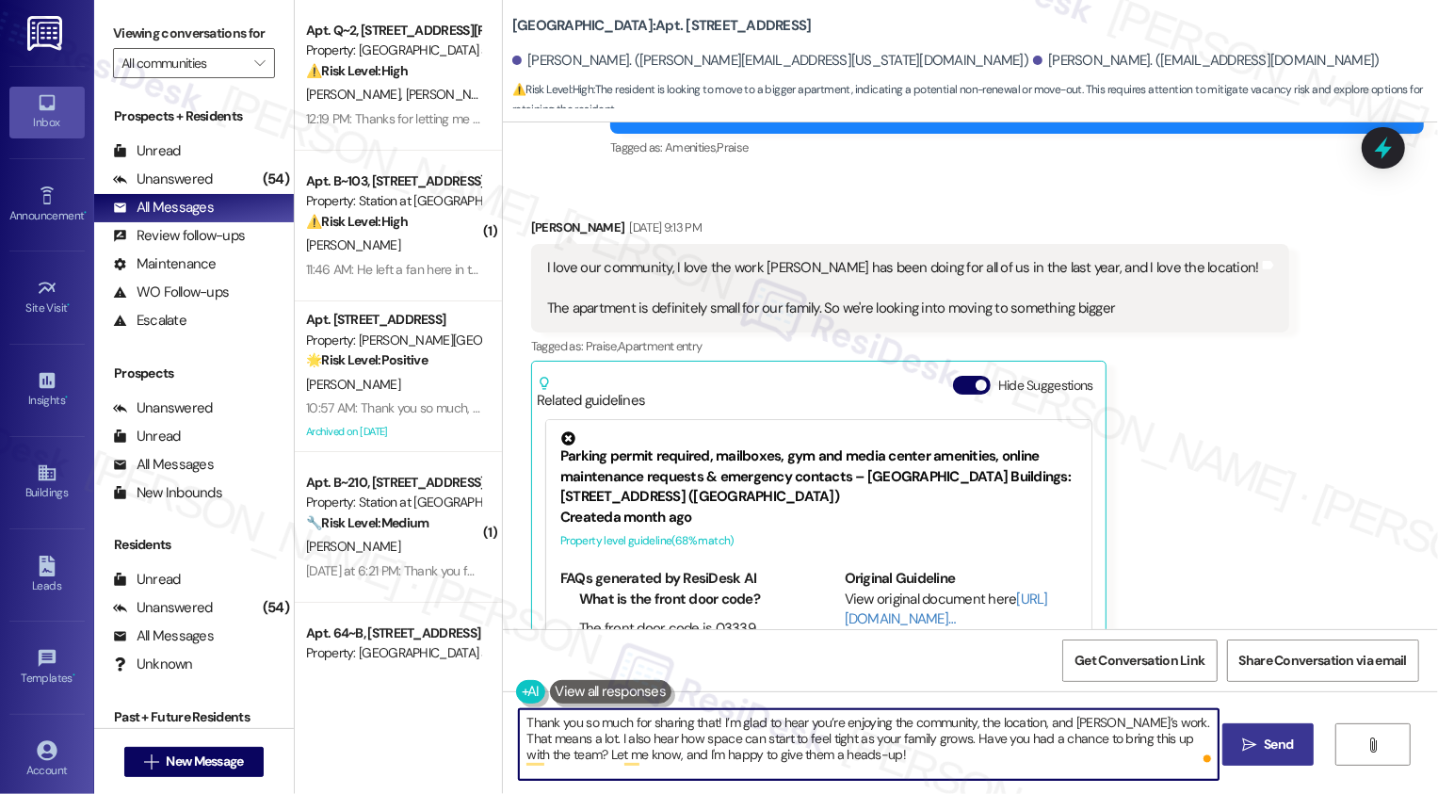
type textarea "Thank you so much for sharing that! I’m glad to hear you’re enjoying the commun…"
click at [1269, 748] on span "Send" at bounding box center [1278, 745] width 29 height 20
